Goal: Task Accomplishment & Management: Manage account settings

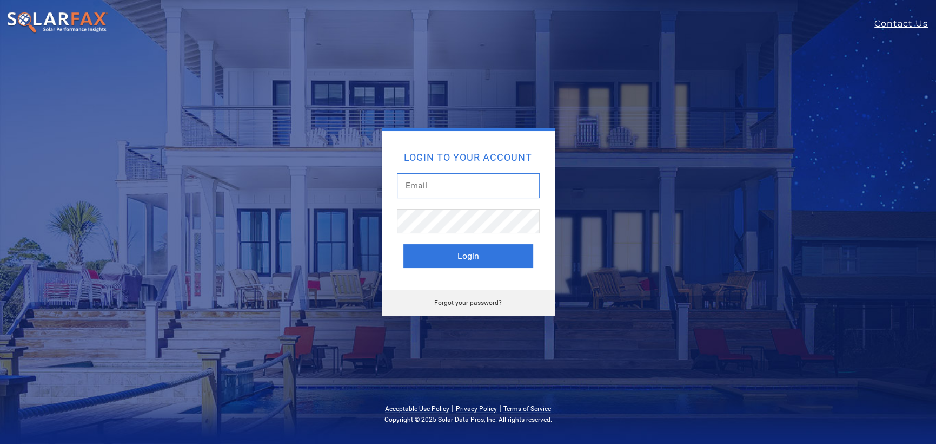
click at [440, 181] on input "text" at bounding box center [468, 185] width 143 height 25
type input "[EMAIL_ADDRESS][DOMAIN_NAME]"
click at [404, 244] on button "Login" at bounding box center [469, 256] width 130 height 24
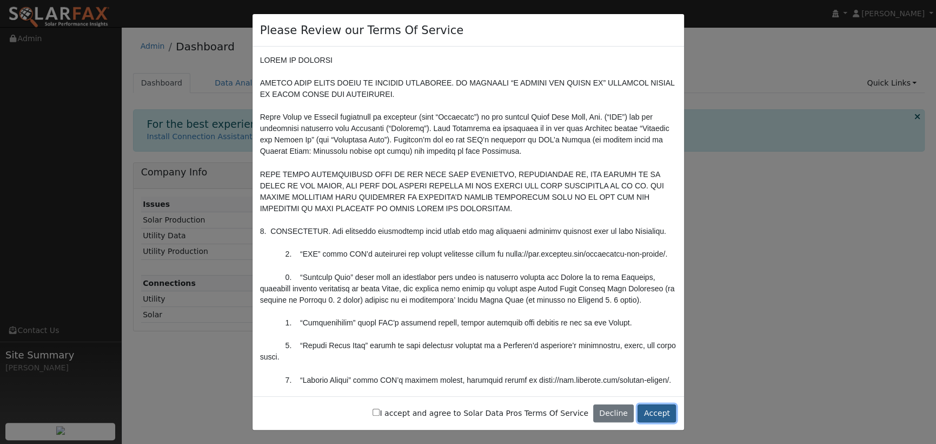
click at [653, 410] on button "Accept" at bounding box center [657, 413] width 38 height 18
drag, startPoint x: 407, startPoint y: 413, endPoint x: 518, endPoint y: 409, distance: 111.5
click at [380, 413] on input "I accept and agree to Solar Data Pros Terms Of Service" at bounding box center [376, 411] width 7 height 7
checkbox input "true"
click at [654, 408] on button "Accept" at bounding box center [657, 413] width 38 height 18
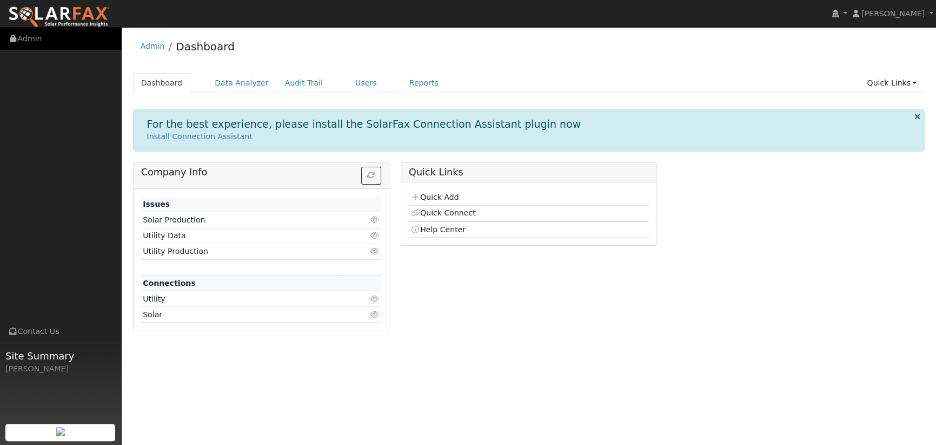
click at [44, 44] on link "Admin" at bounding box center [61, 39] width 122 height 22
click at [22, 39] on link "Admin" at bounding box center [61, 39] width 122 height 22
click at [347, 86] on link "Users" at bounding box center [366, 83] width 38 height 20
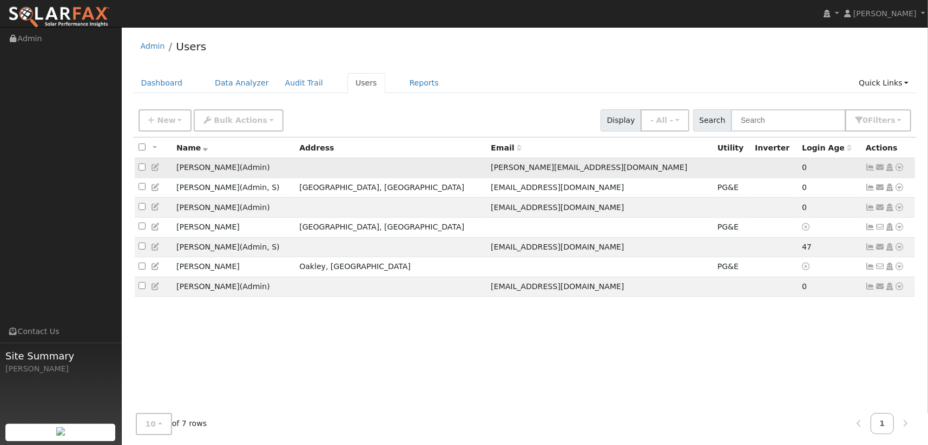
click at [901, 167] on icon at bounding box center [900, 167] width 10 height 8
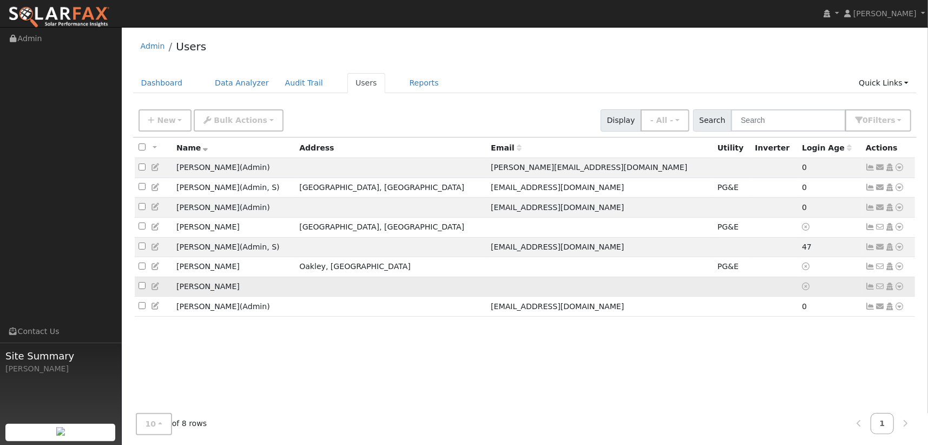
click at [901, 290] on icon at bounding box center [900, 286] width 10 height 8
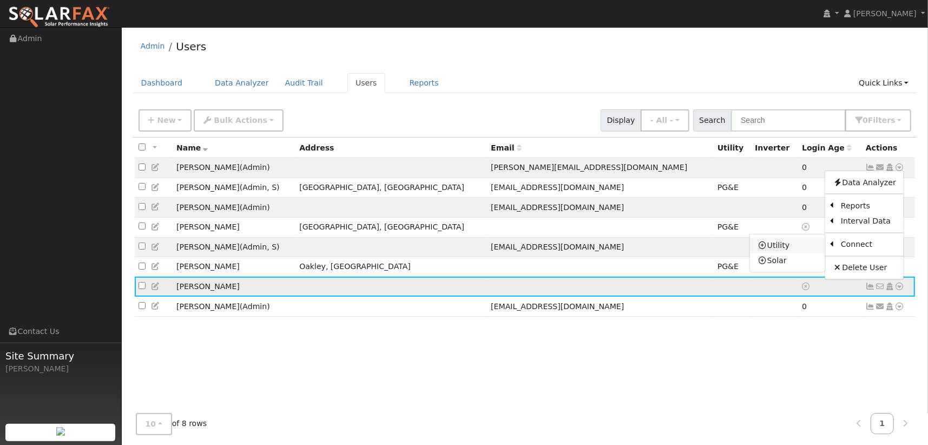
click at [787, 252] on link "Utility" at bounding box center [787, 244] width 75 height 15
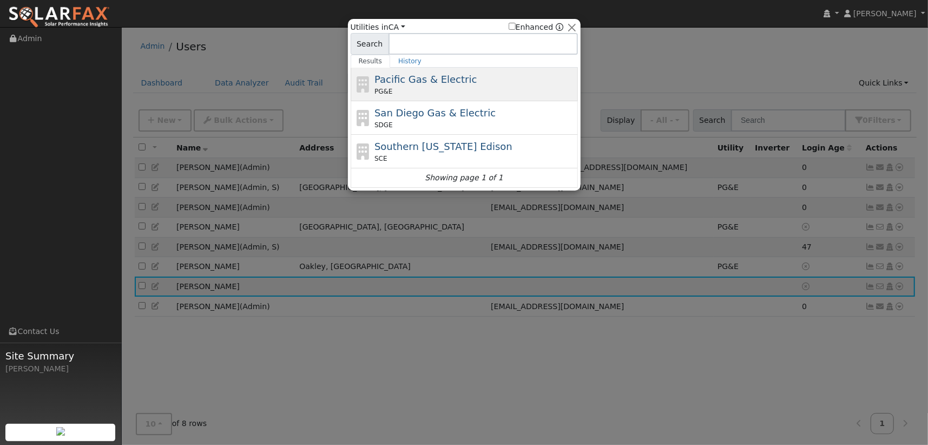
click at [441, 78] on span "Pacific Gas & Electric" at bounding box center [425, 79] width 102 height 11
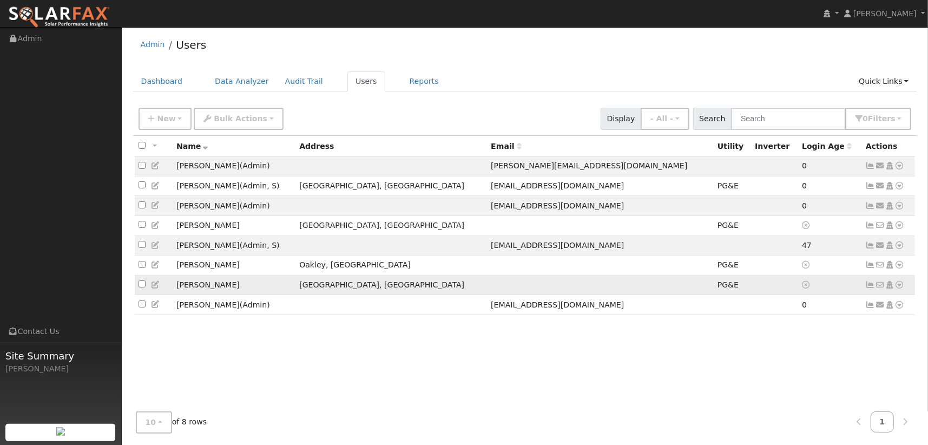
scroll to position [3, 0]
